Goal: Check status: Check status

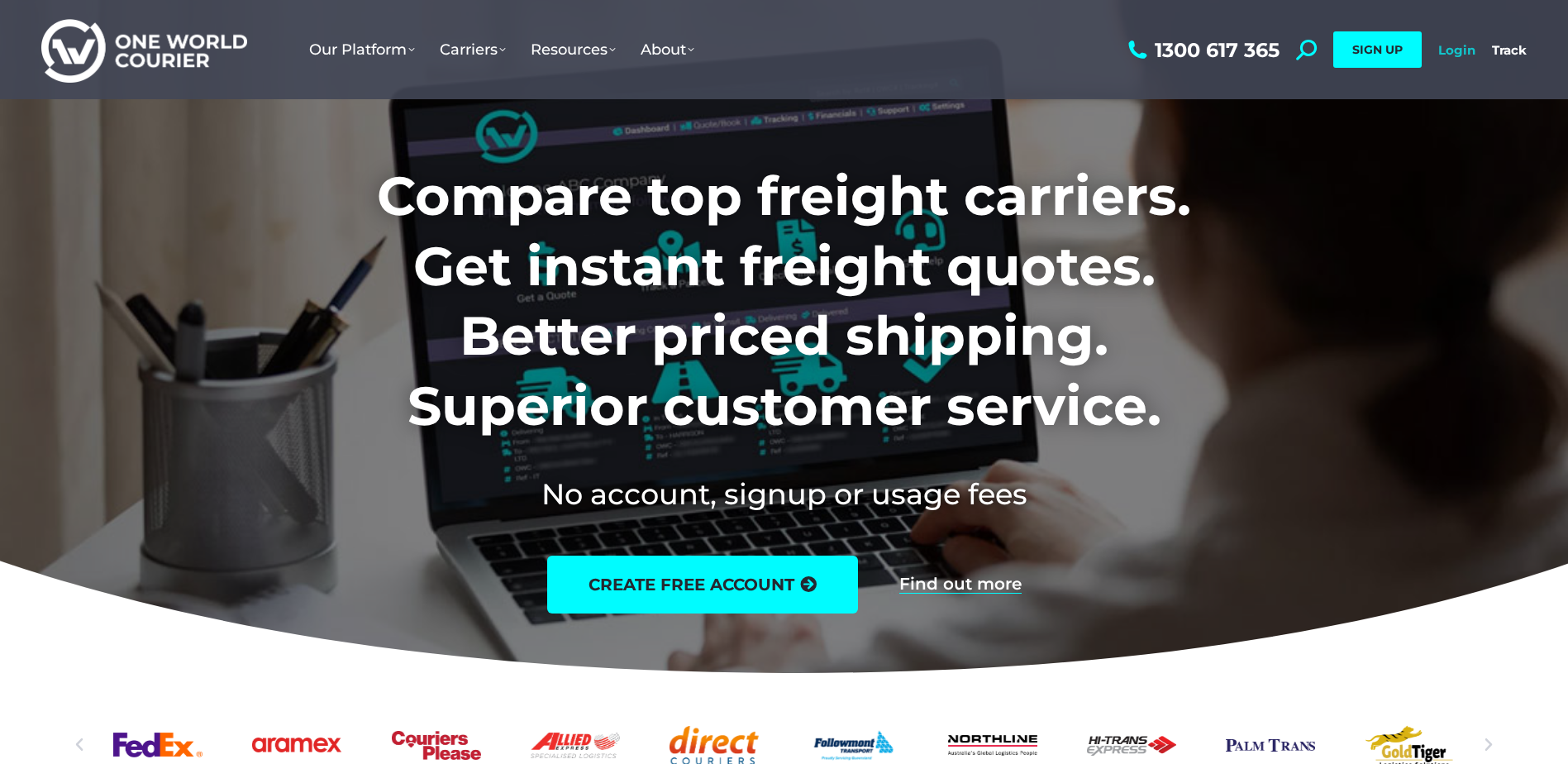
click at [1457, 49] on link "Login" at bounding box center [1456, 50] width 37 height 16
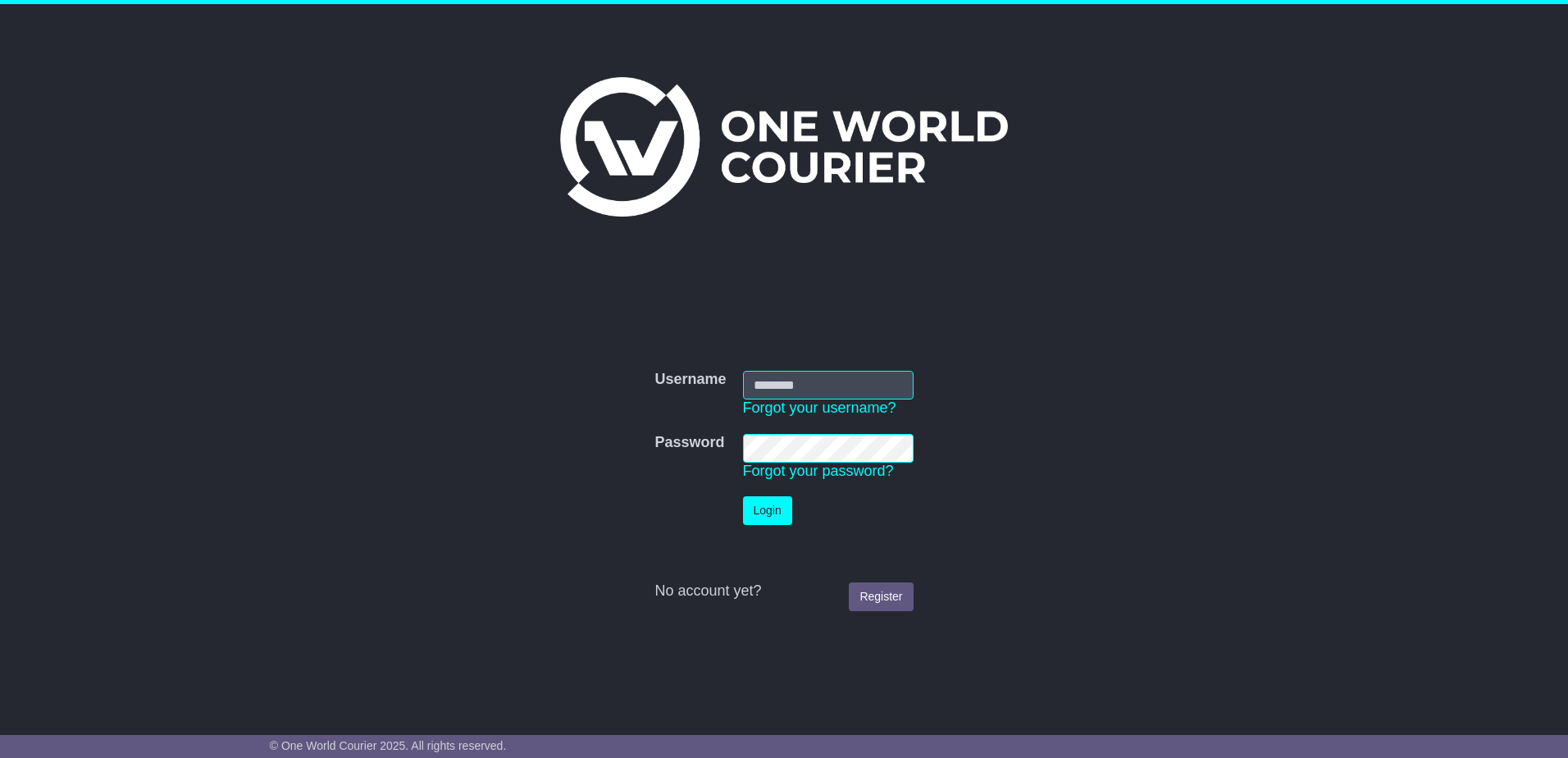
type input "**********"
click at [766, 503] on button "Login" at bounding box center [768, 510] width 50 height 29
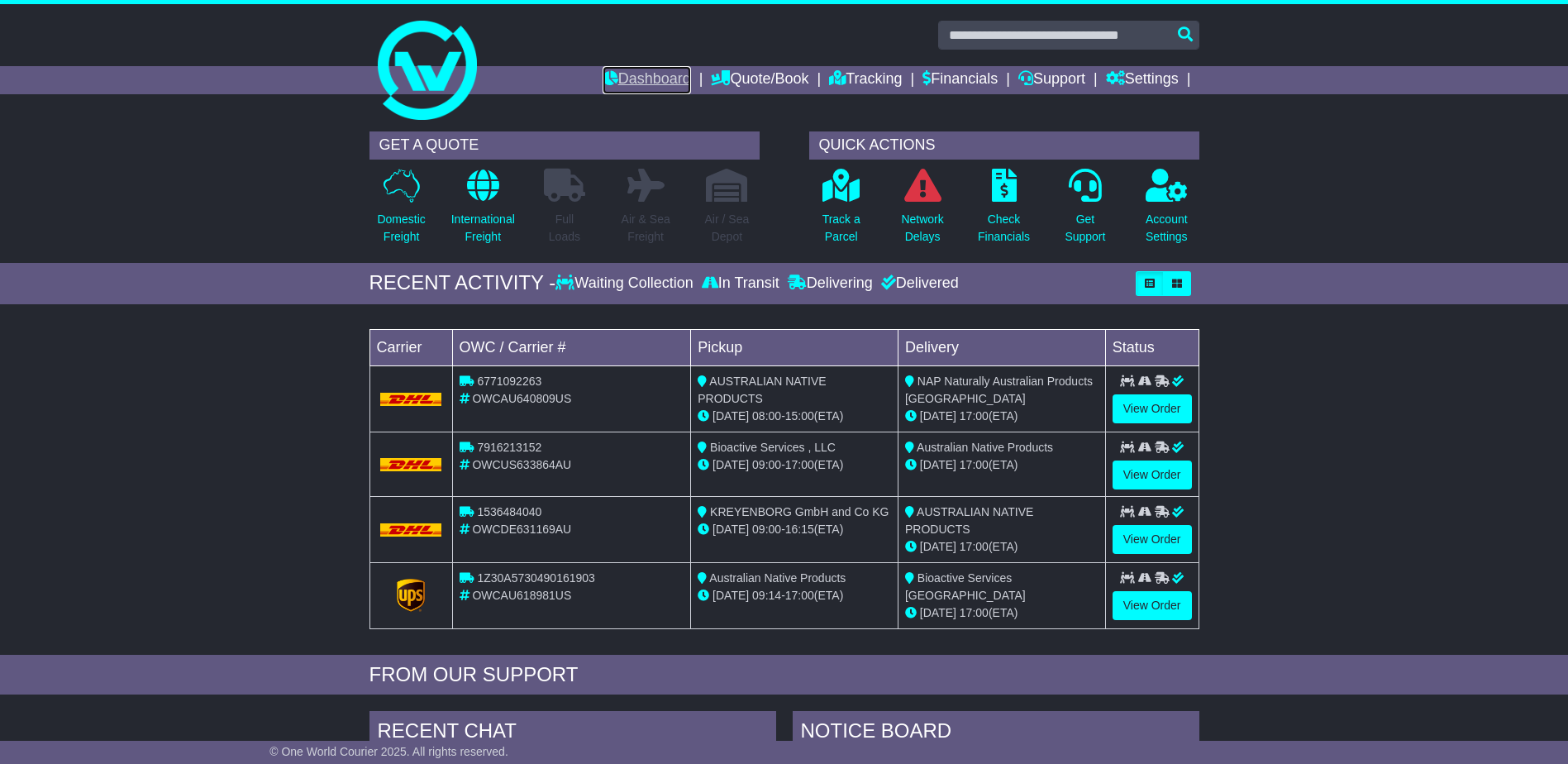
click at [644, 78] on link "Dashboard" at bounding box center [646, 80] width 89 height 28
click at [462, 204] on link "International Freight" at bounding box center [482, 211] width 65 height 87
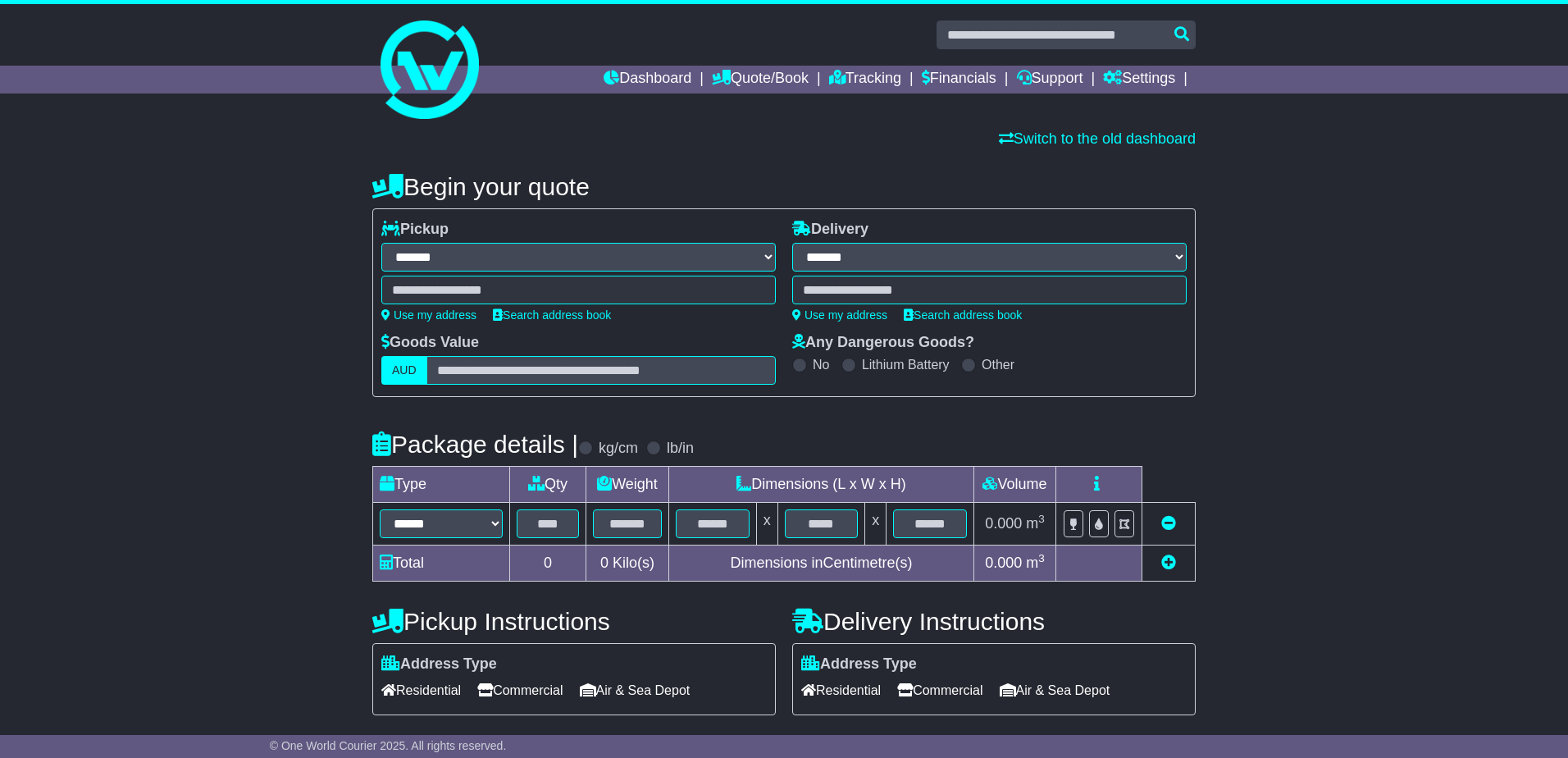
select select "**"
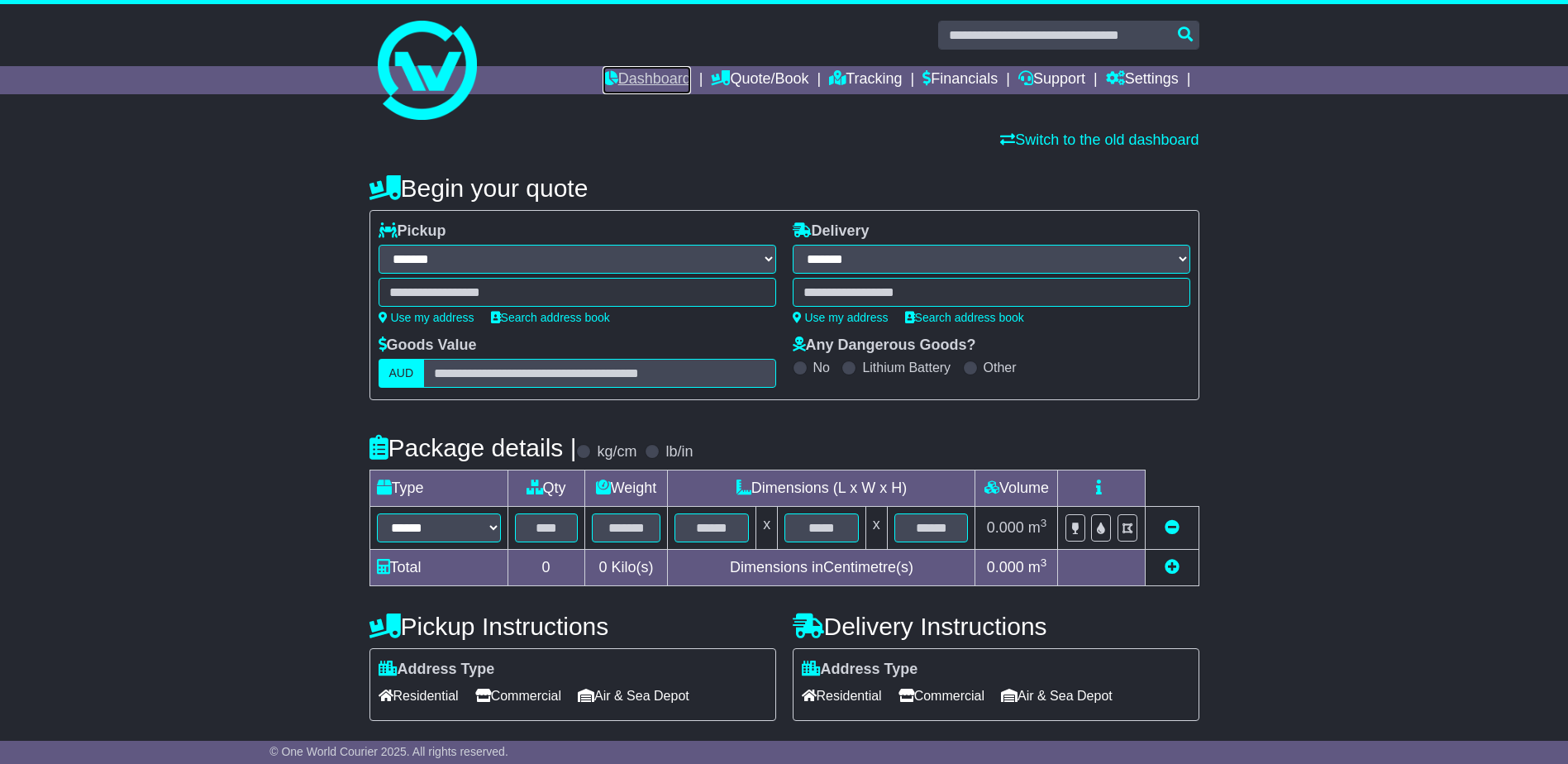
click at [645, 75] on link "Dashboard" at bounding box center [646, 80] width 89 height 28
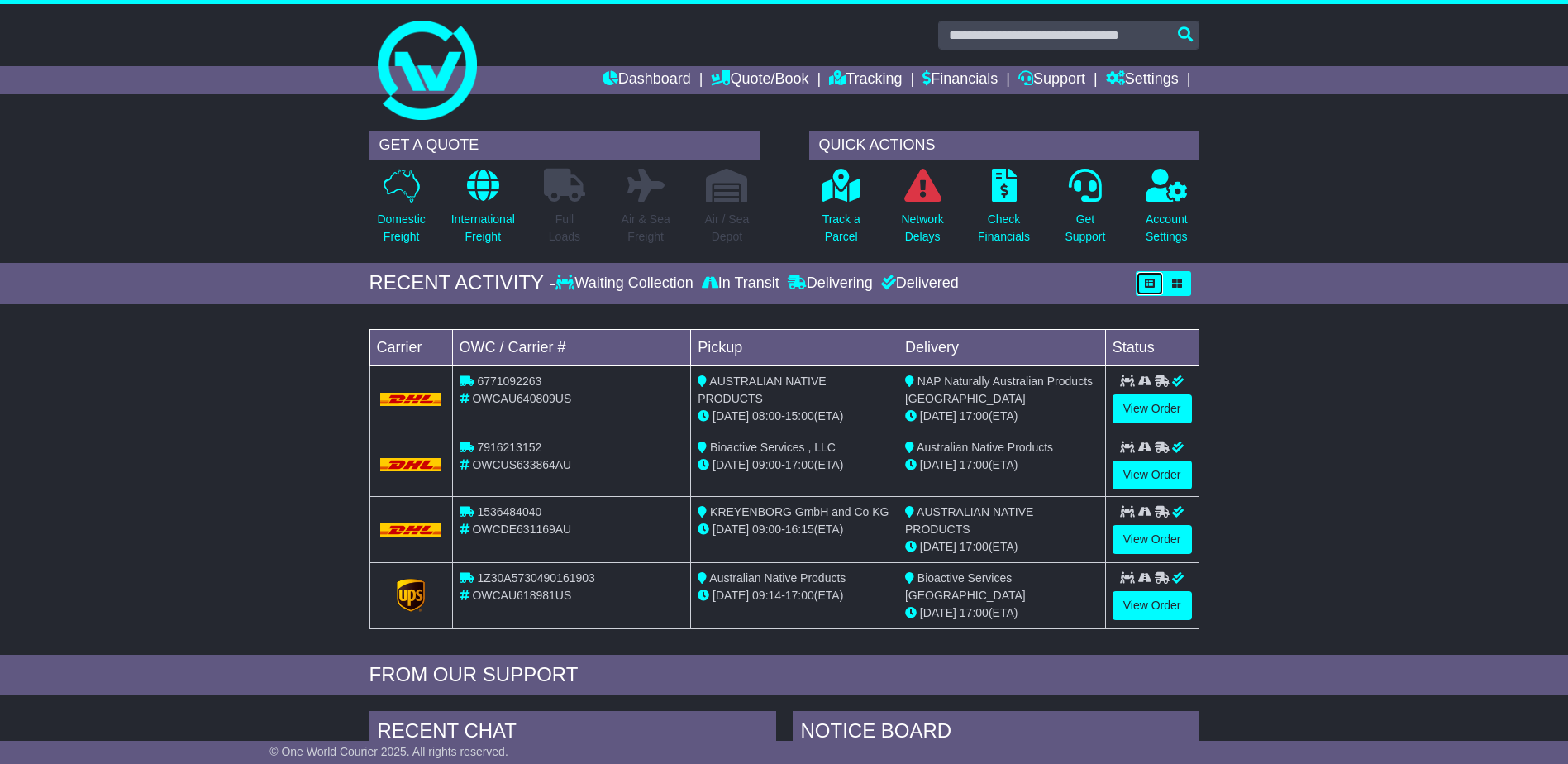
click at [1145, 280] on icon "button" at bounding box center [1150, 284] width 10 height 10
click at [652, 70] on link "Dashboard" at bounding box center [646, 80] width 89 height 28
click at [1173, 275] on button "button" at bounding box center [1176, 283] width 28 height 25
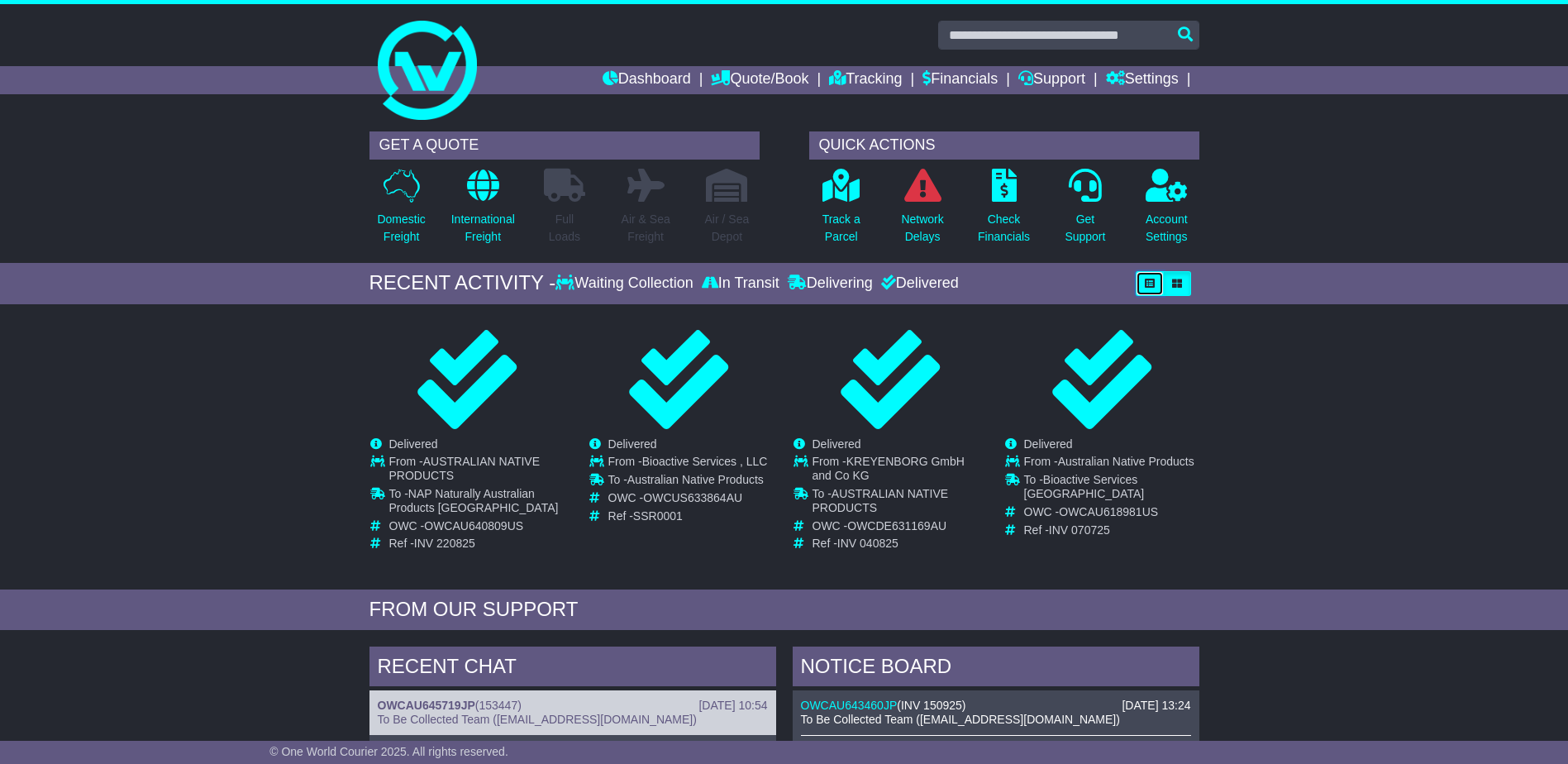
click at [1148, 285] on icon "button" at bounding box center [1150, 284] width 10 height 10
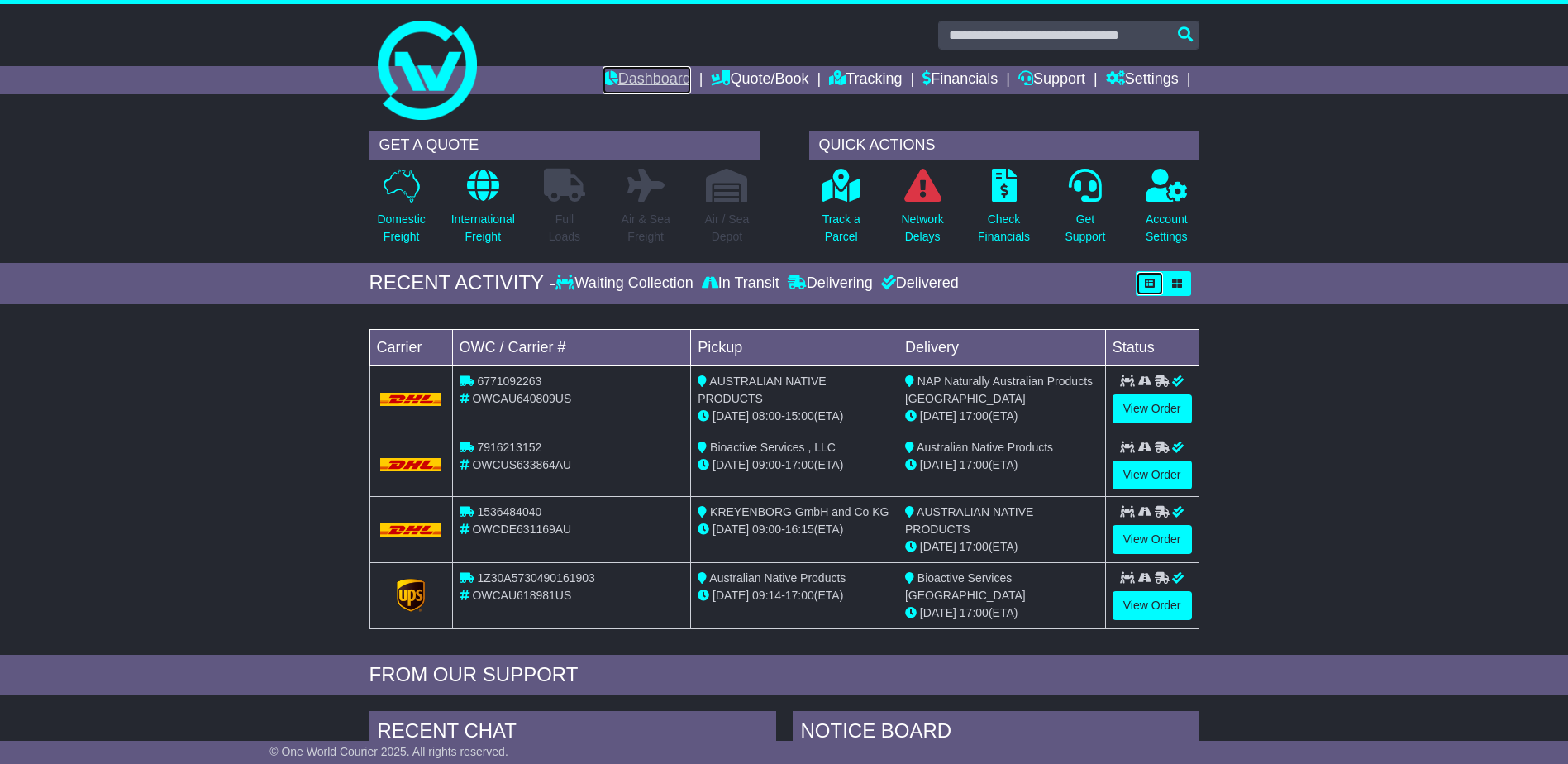
click at [643, 84] on link "Dashboard" at bounding box center [646, 80] width 89 height 28
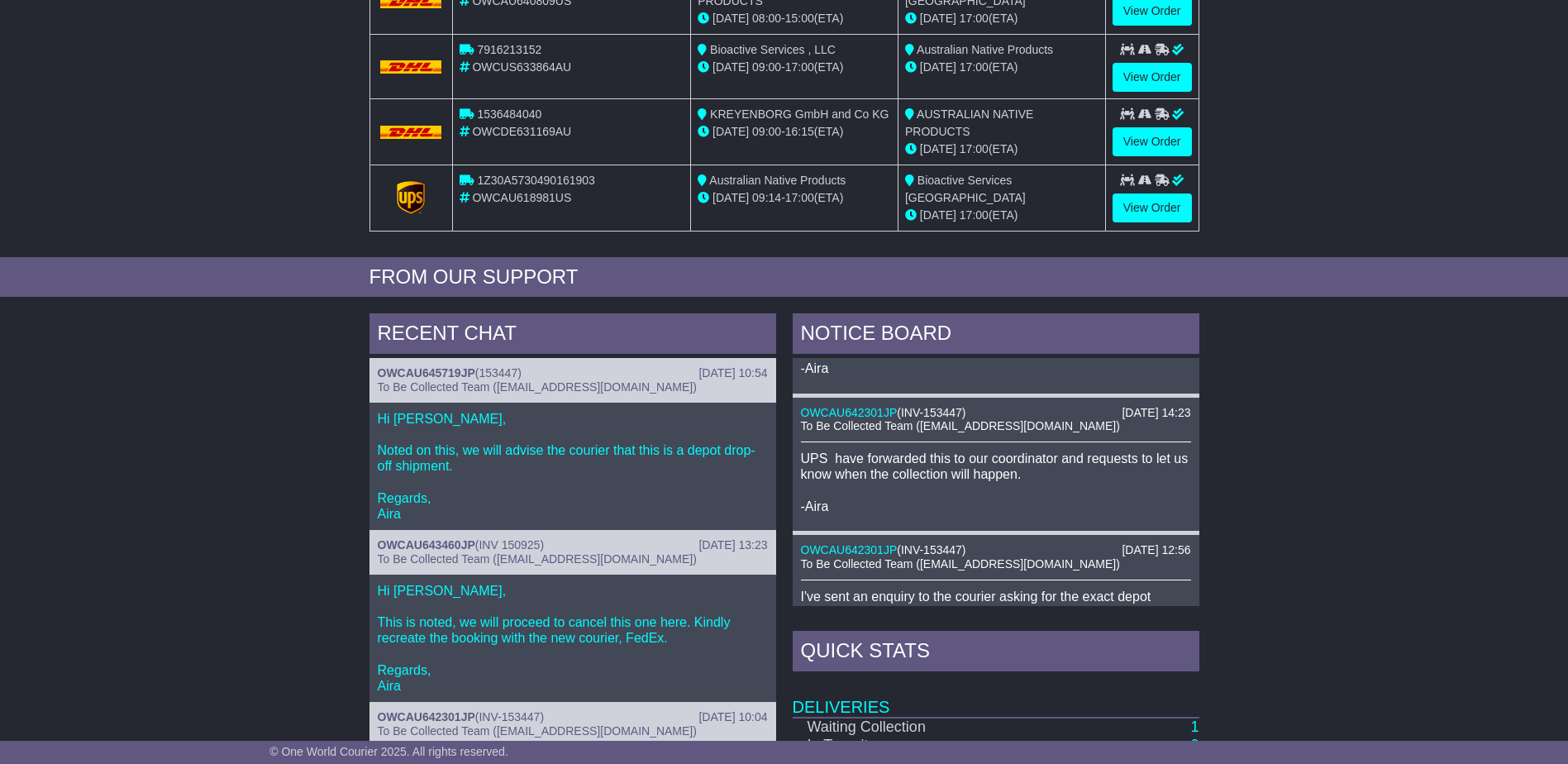
scroll to position [104, 0]
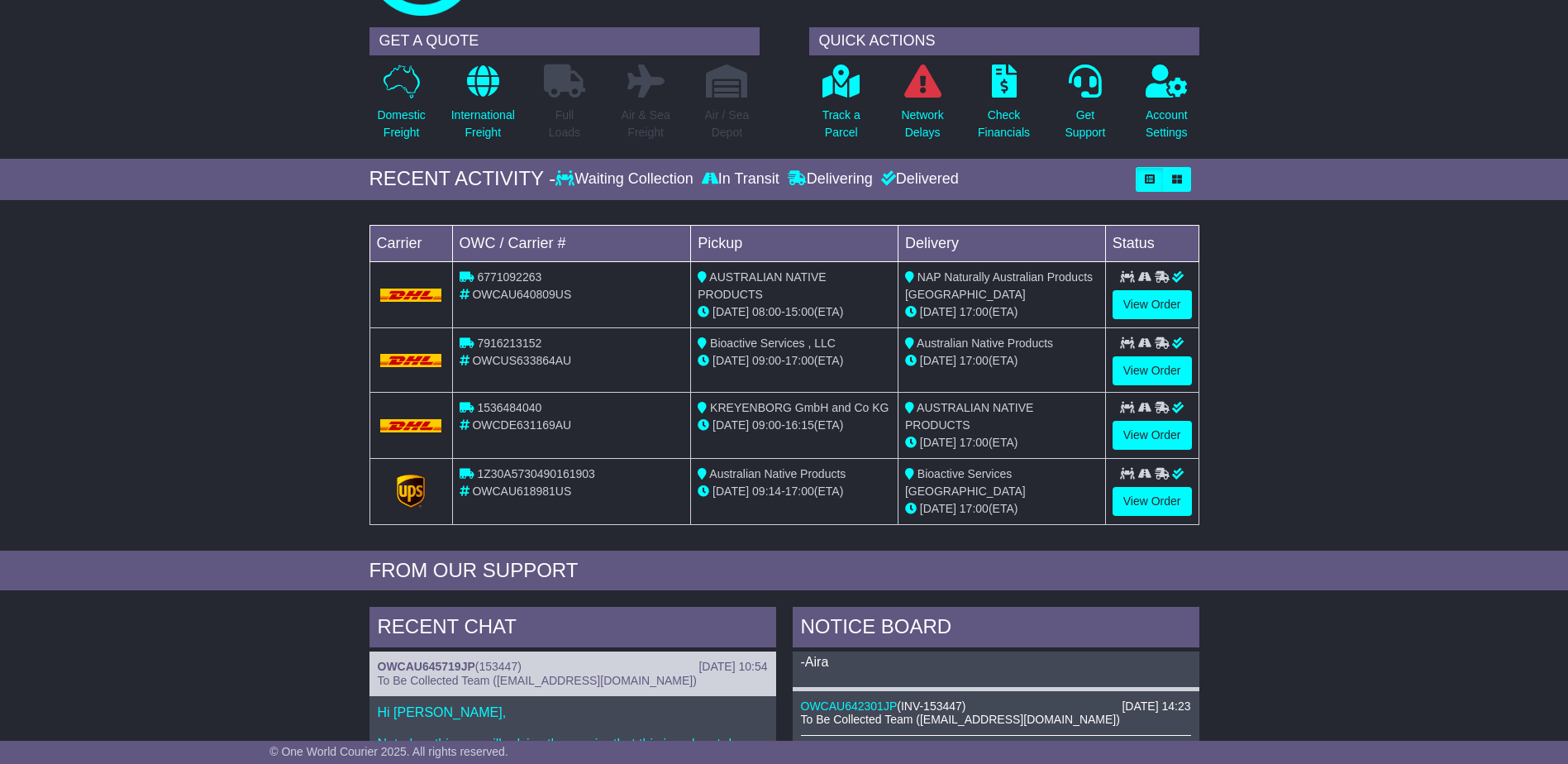
click at [620, 174] on div "Waiting Collection" at bounding box center [625, 179] width 141 height 18
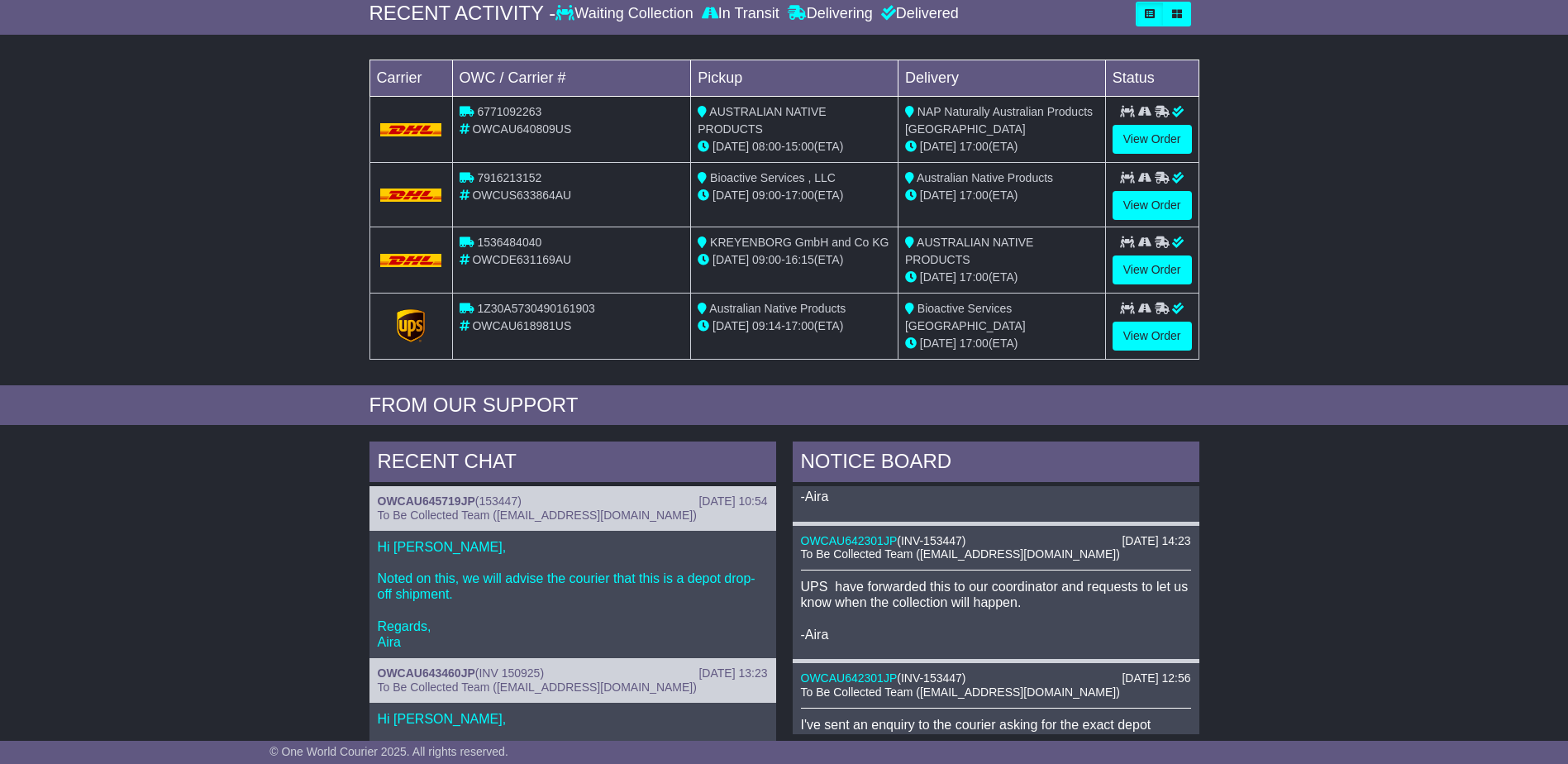
scroll to position [0, 0]
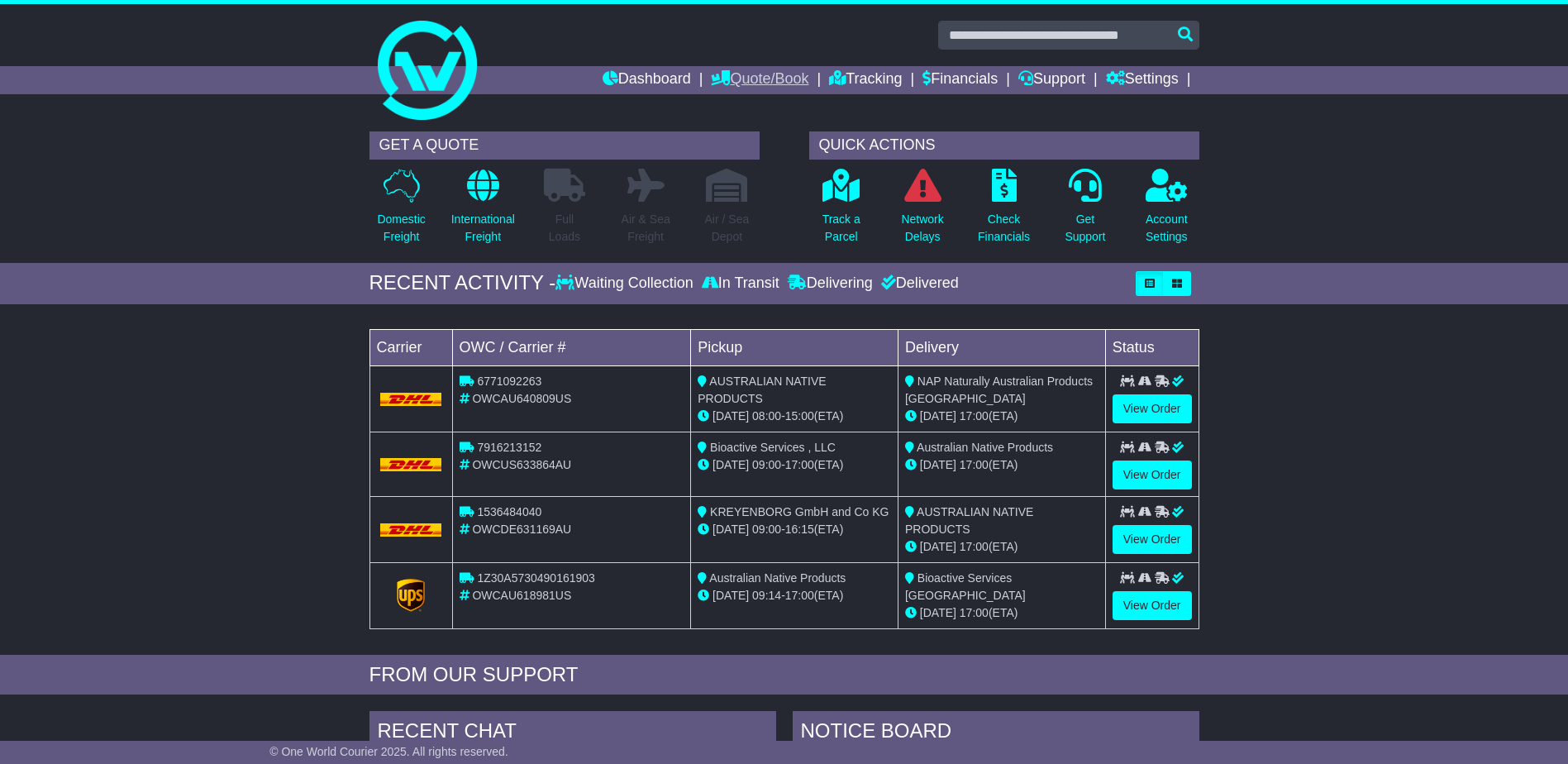
click at [760, 76] on link "Quote/Book" at bounding box center [760, 80] width 98 height 28
click at [729, 160] on link "Drafts" at bounding box center [776, 162] width 131 height 18
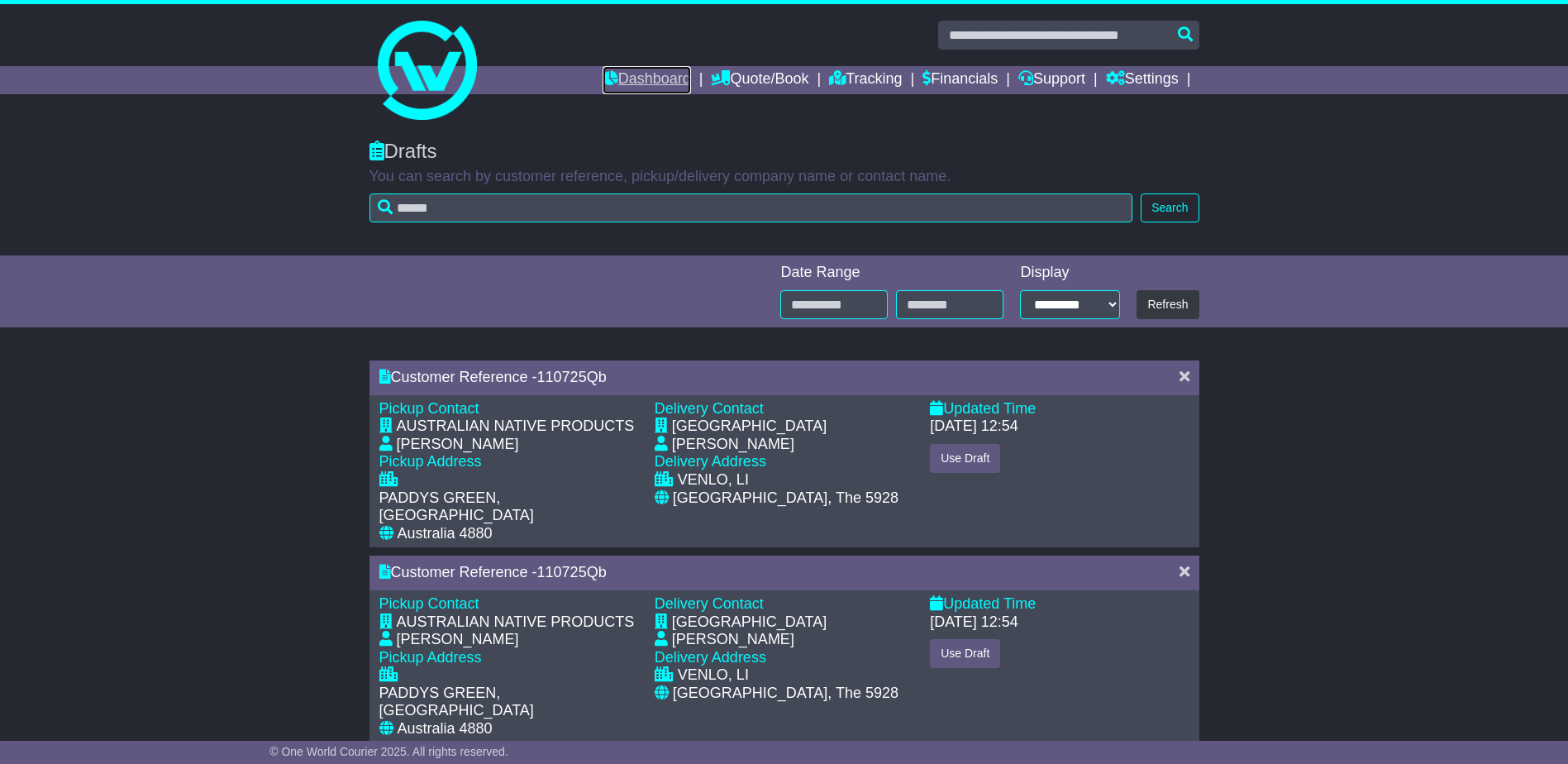
click at [653, 75] on link "Dashboard" at bounding box center [646, 80] width 89 height 28
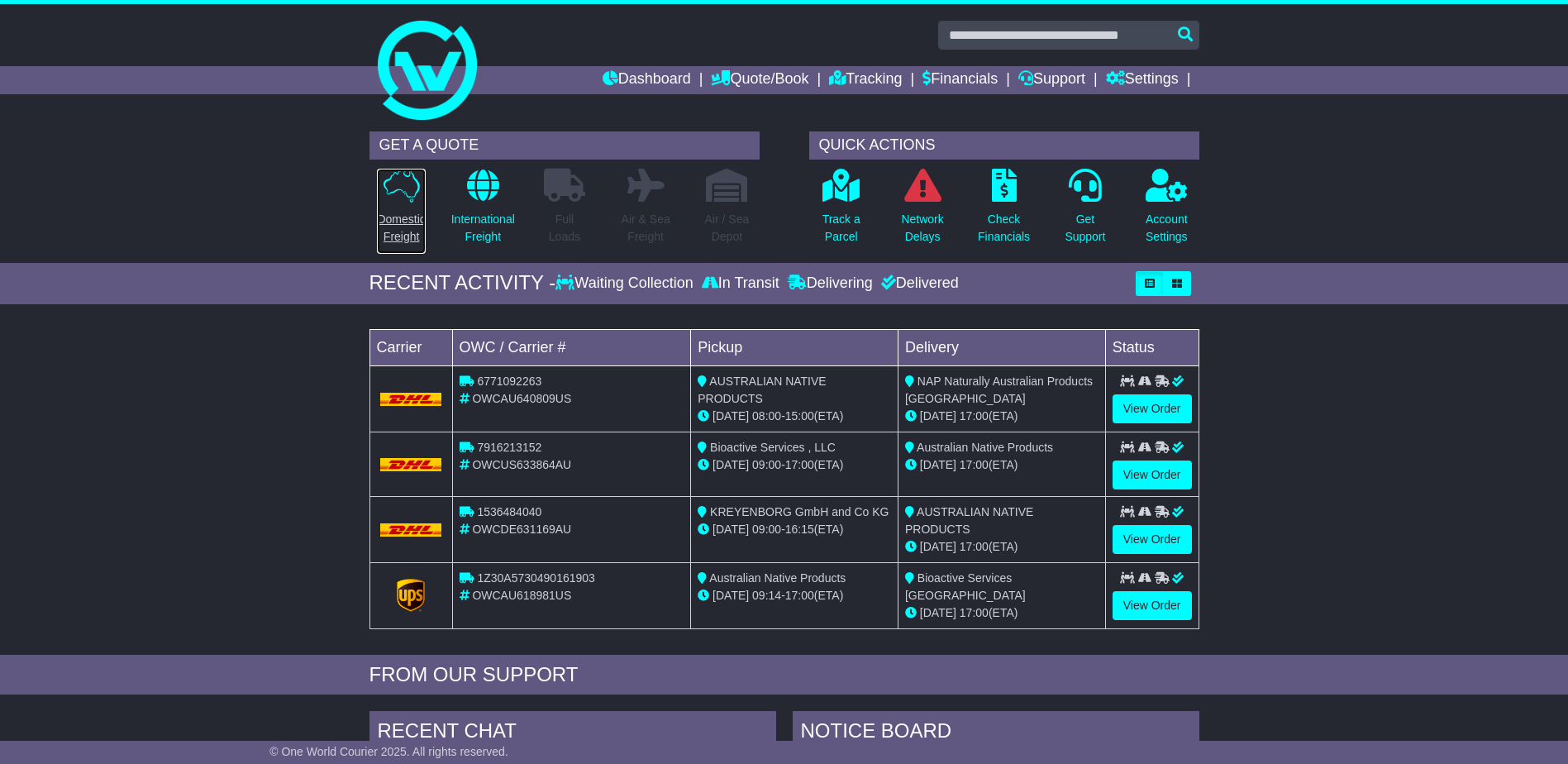
click at [392, 204] on link "Domestic Freight" at bounding box center [400, 211] width 50 height 87
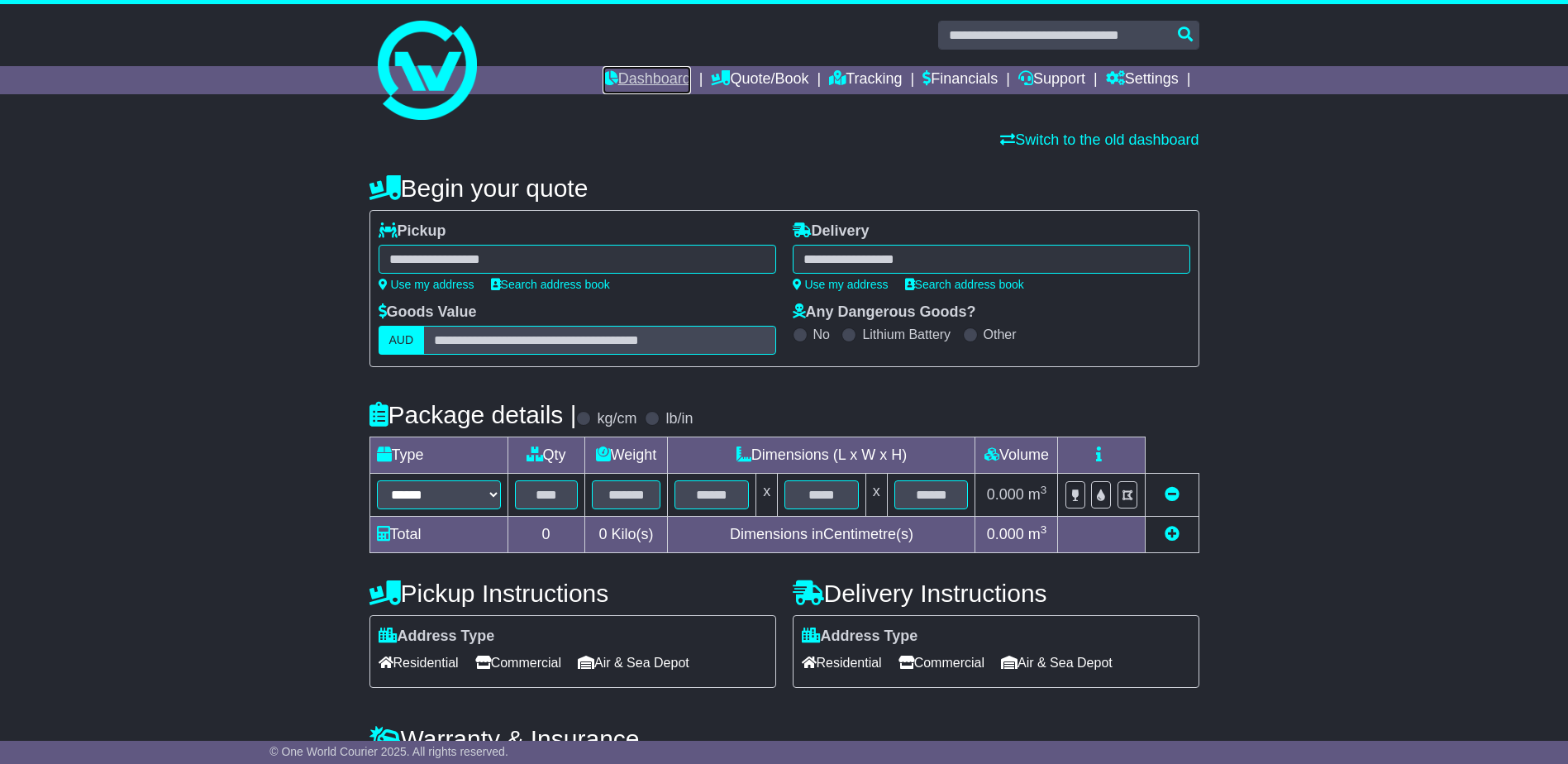
click at [667, 79] on link "Dashboard" at bounding box center [646, 80] width 89 height 28
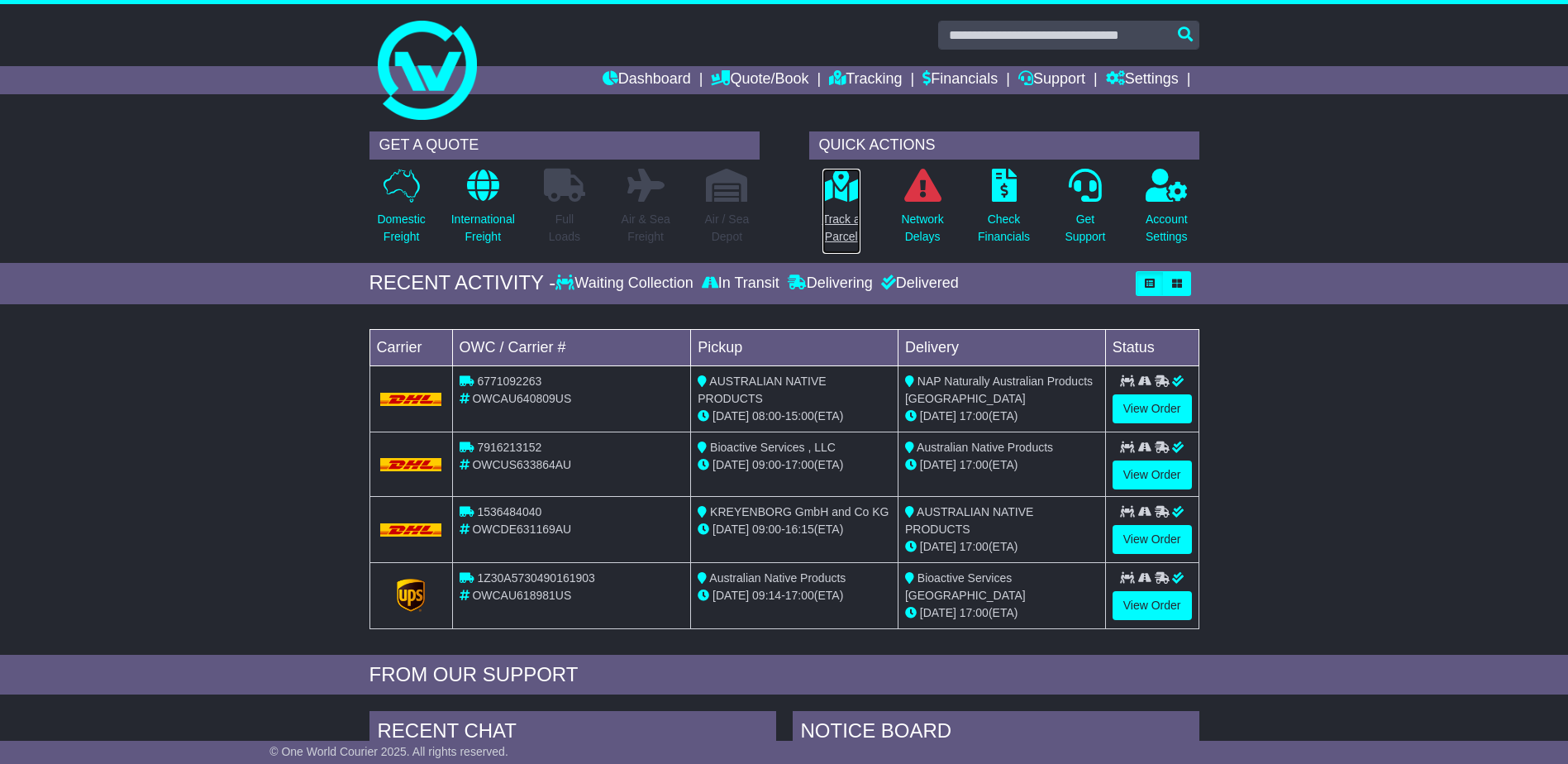
click at [835, 232] on p "Track a Parcel" at bounding box center [841, 228] width 38 height 35
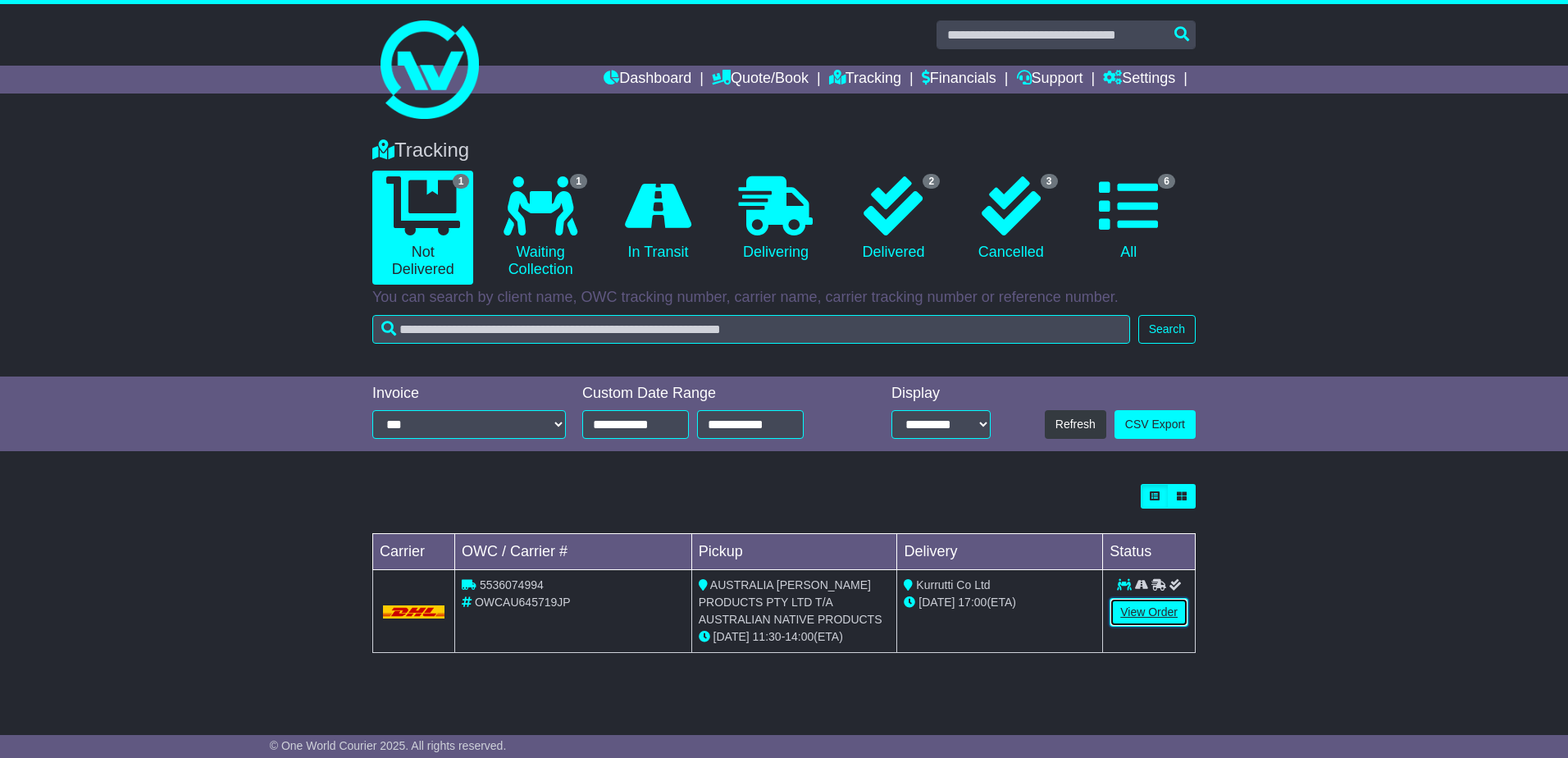
click at [1122, 606] on link "View Order" at bounding box center [1148, 611] width 78 height 29
click at [1148, 616] on link "View Order" at bounding box center [1148, 611] width 78 height 29
click at [1148, 610] on link "View Order" at bounding box center [1148, 611] width 78 height 29
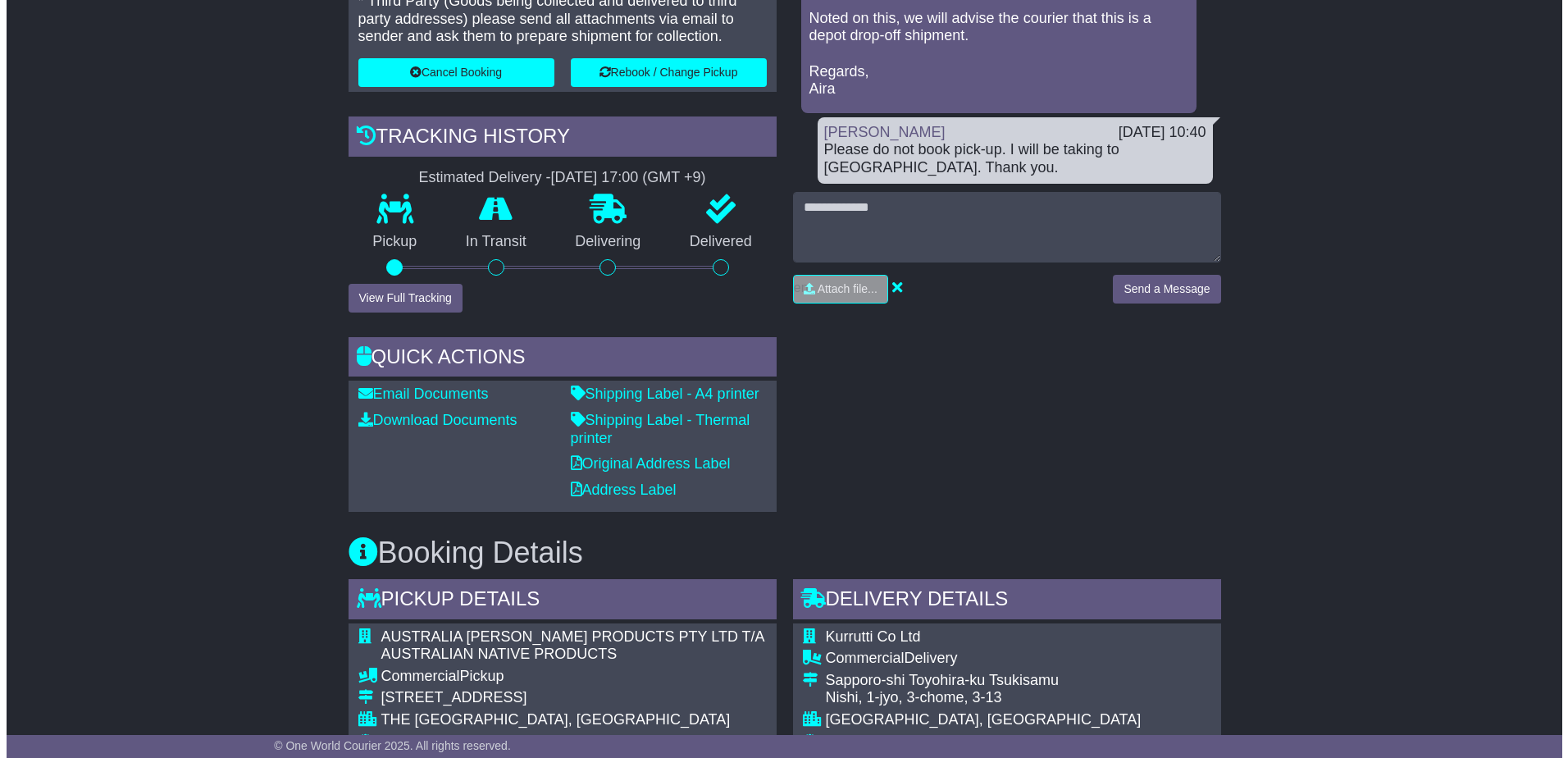
scroll to position [491, 0]
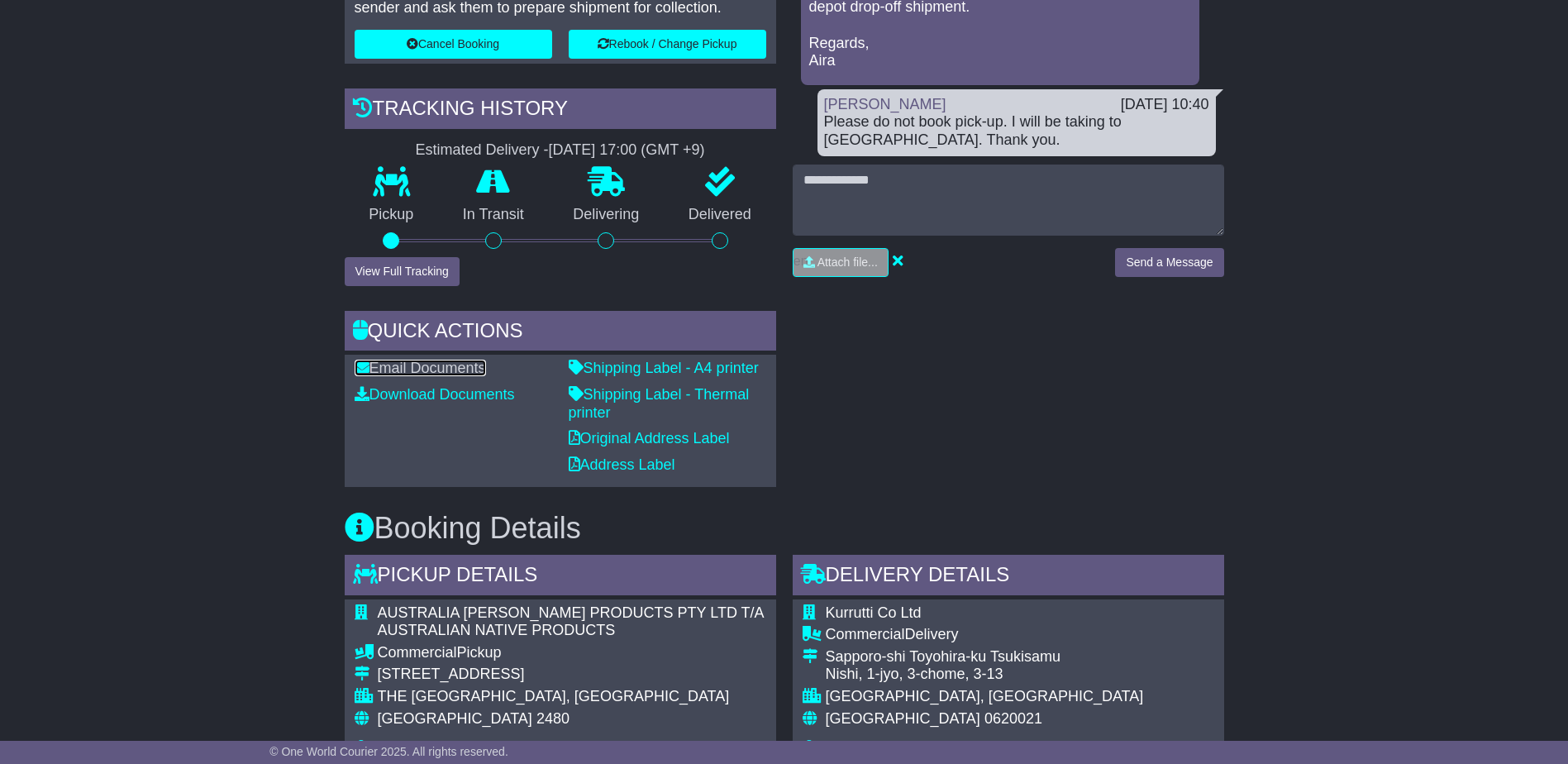
click at [435, 368] on link "Email Documents" at bounding box center [420, 368] width 132 height 17
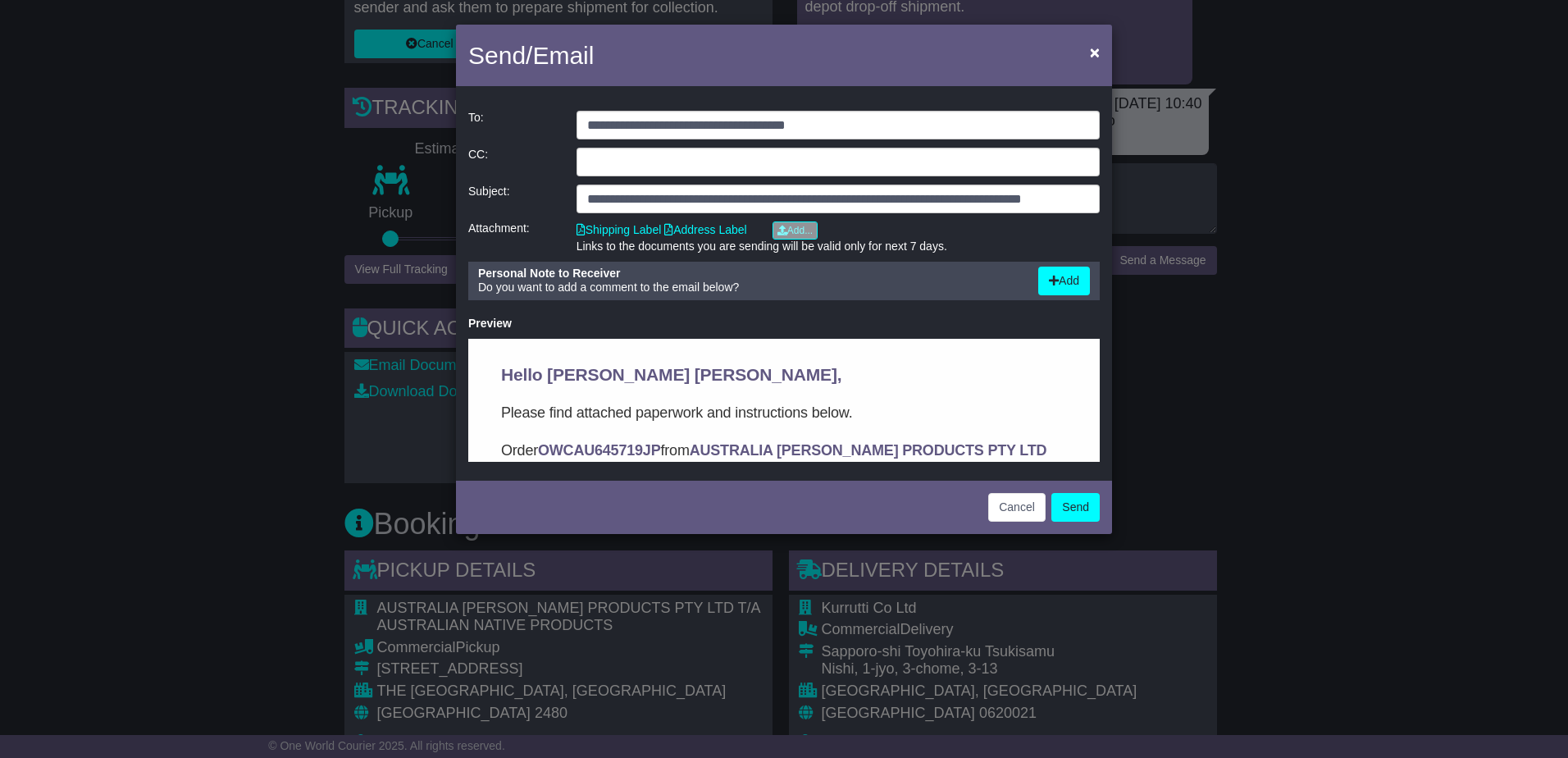
scroll to position [0, 0]
click at [875, 127] on input "**********" at bounding box center [839, 125] width 523 height 29
click at [591, 161] on input "email" at bounding box center [839, 162] width 523 height 29
type input "**********"
click at [565, 379] on span "Hello KRISTYNA RUDEK KRISTYNA RUDEK," at bounding box center [671, 373] width 340 height 19
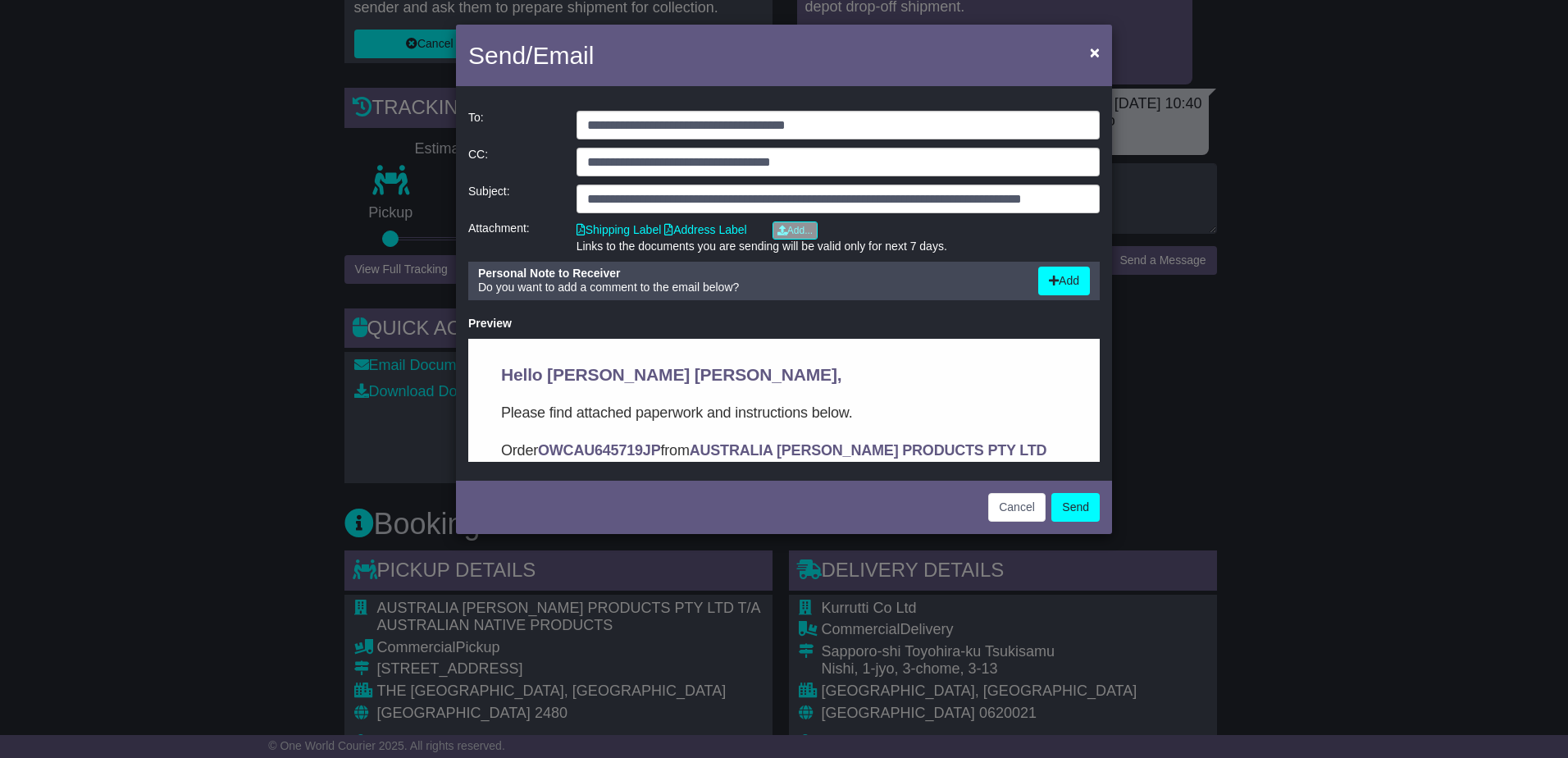
drag, startPoint x: 552, startPoint y: 371, endPoint x: 881, endPoint y: 368, distance: 329.0
click at [881, 368] on h3 "Hello KRISTYNA RUDEK KRISTYNA RUDEK," at bounding box center [784, 374] width 566 height 23
drag, startPoint x: 881, startPoint y: 368, endPoint x: 883, endPoint y: 377, distance: 9.2
click at [883, 377] on h3 "Hello KRISTYNA RUDEK KRISTYNA RUDEK," at bounding box center [784, 374] width 566 height 23
click at [860, 365] on h3 "Hello KRISTYNA RUDEK KRISTYNA RUDEK," at bounding box center [784, 374] width 566 height 23
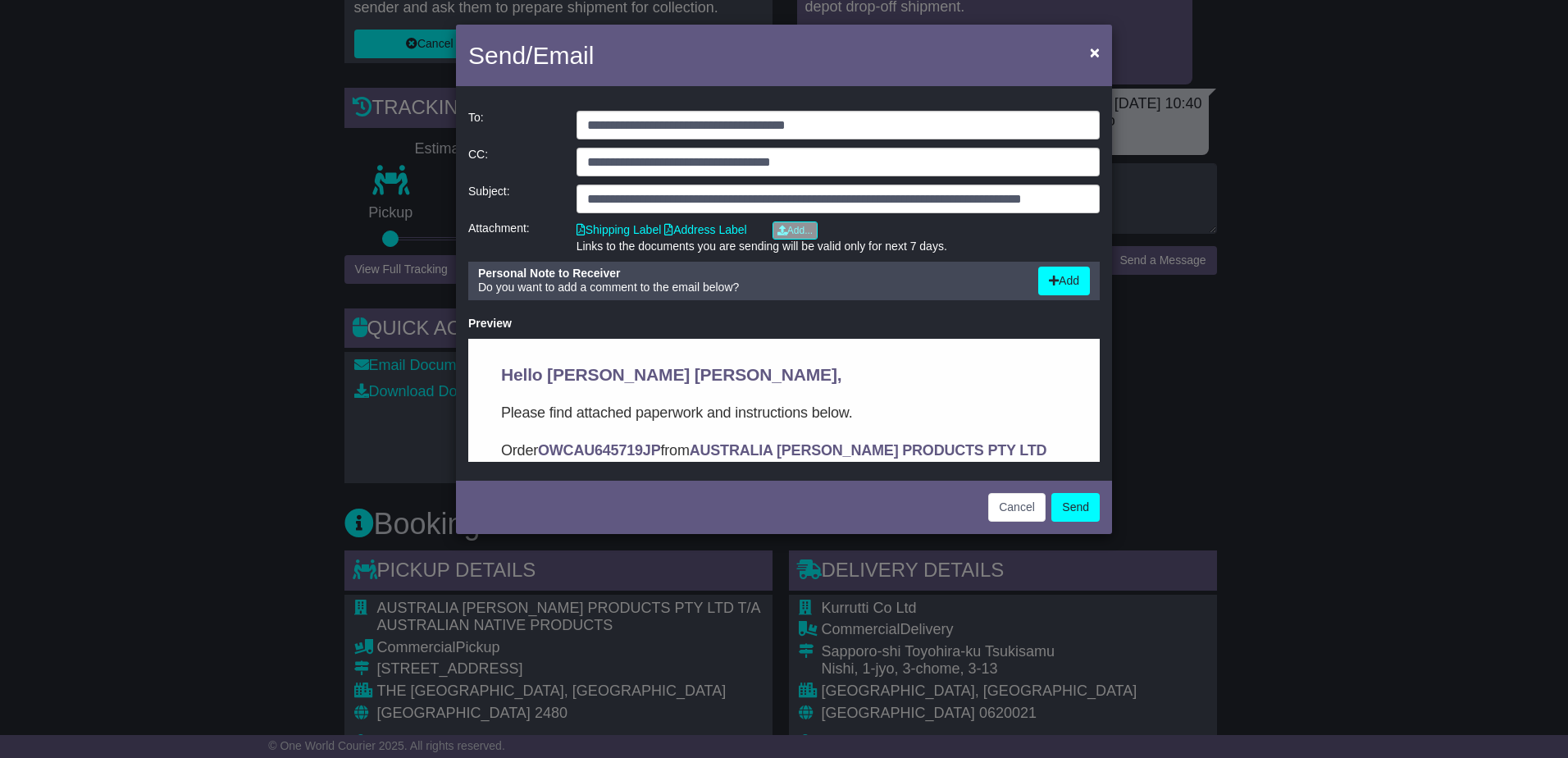
click at [883, 369] on h3 "Hello KRISTYNA RUDEK KRISTYNA RUDEK," at bounding box center [784, 374] width 566 height 23
drag, startPoint x: 620, startPoint y: 387, endPoint x: 651, endPoint y: 351, distance: 47.5
click at [621, 386] on td "Hello KRISTYNA RUDEK KRISTYNA RUDEK, Please find attached paperwork and instruc…" at bounding box center [784, 435] width 566 height 145
click at [886, 162] on input "**********" at bounding box center [839, 162] width 523 height 29
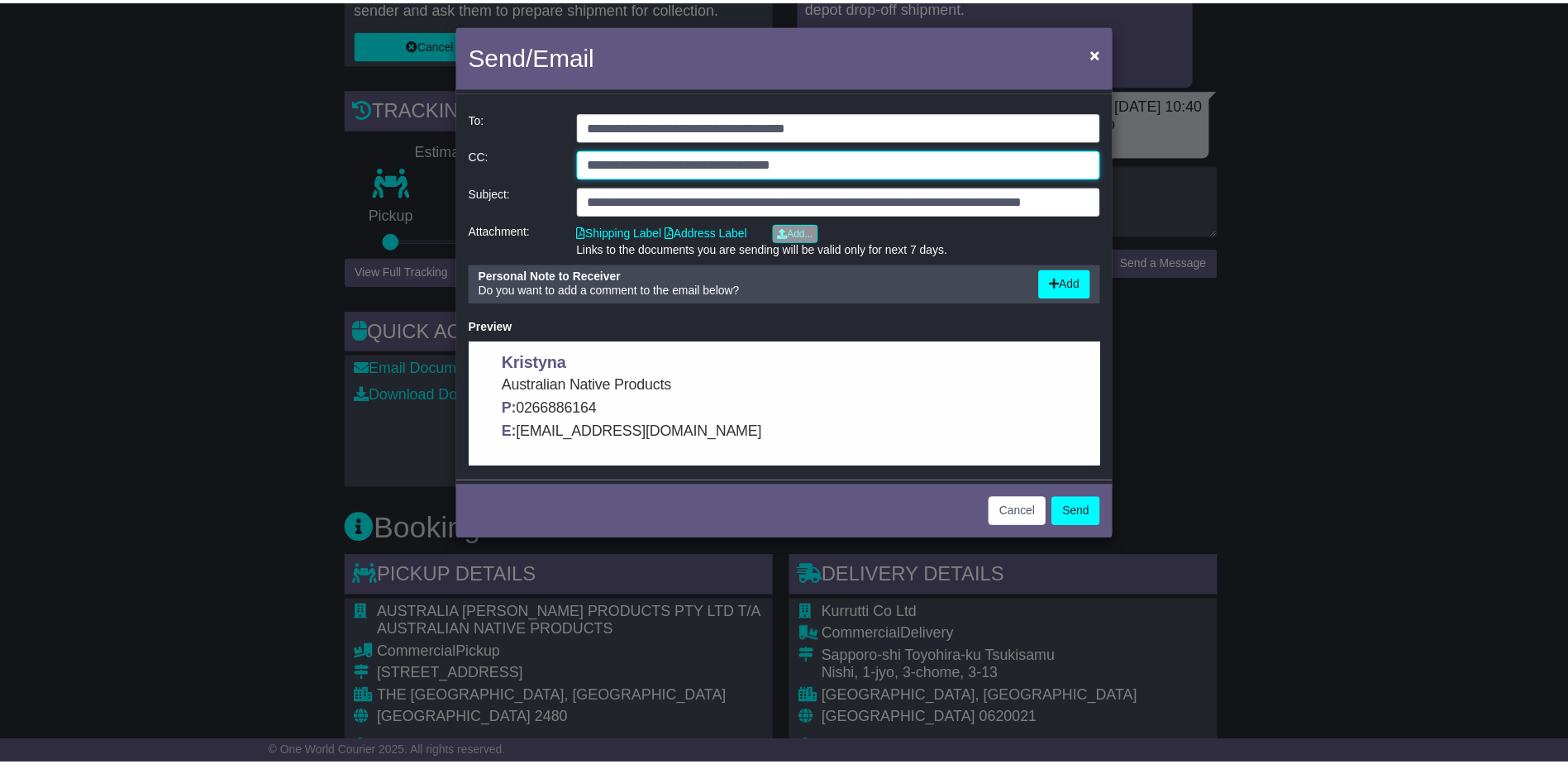
scroll to position [1075, 0]
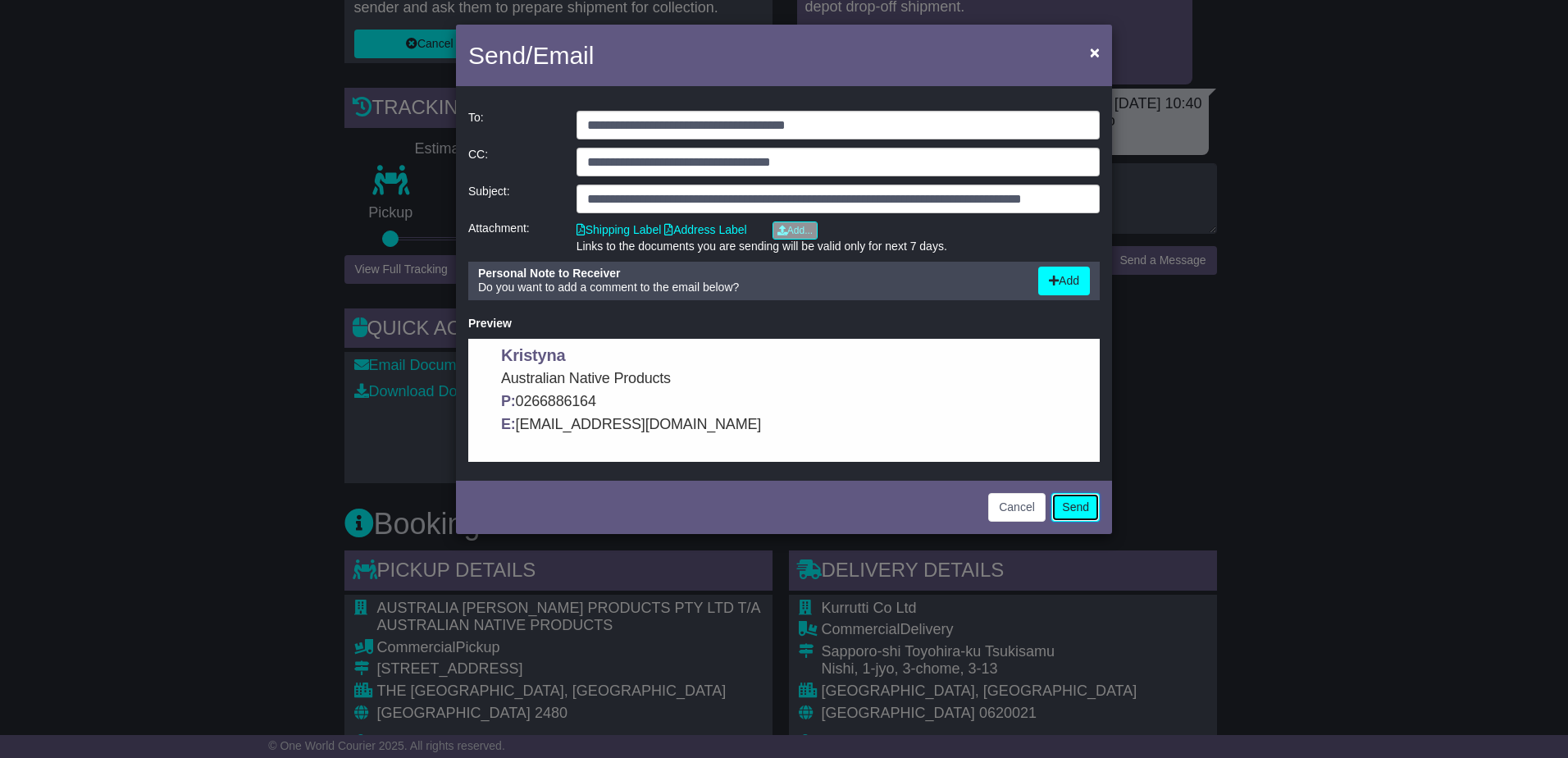
click at [1071, 504] on button "Send" at bounding box center [1075, 506] width 49 height 29
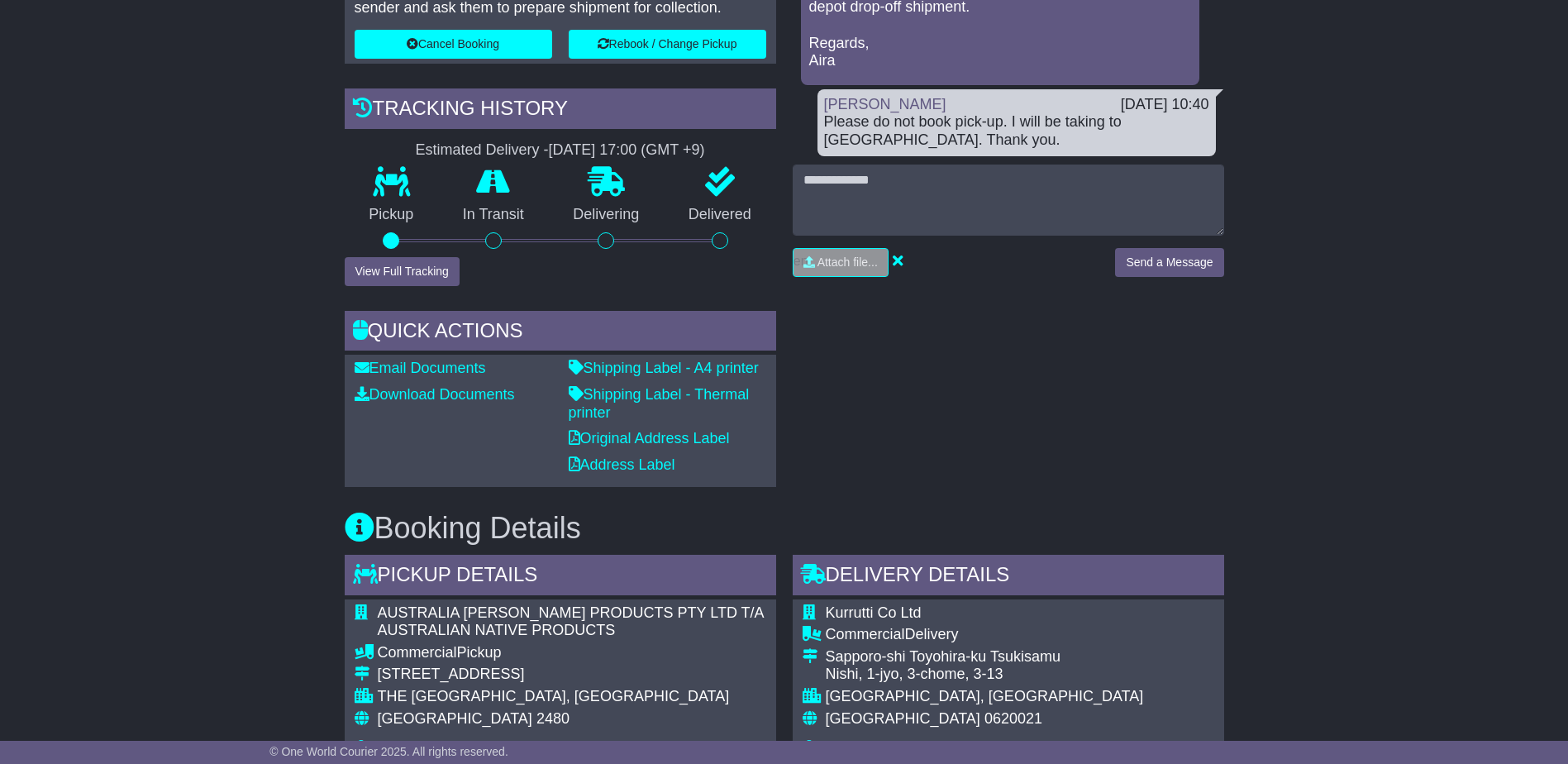
click at [681, 404] on p "Shipping Label - Thermal printer" at bounding box center [667, 403] width 198 height 36
click at [684, 394] on link "Shipping Label - Thermal printer" at bounding box center [658, 402] width 181 height 35
